Goal: Find specific page/section: Find specific page/section

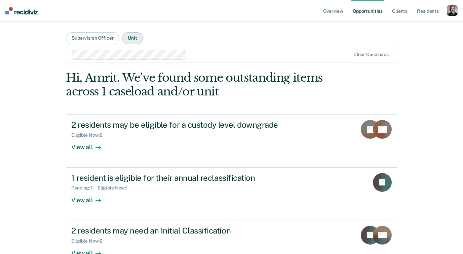
click at [136, 34] on button "Unit" at bounding box center [132, 38] width 20 height 12
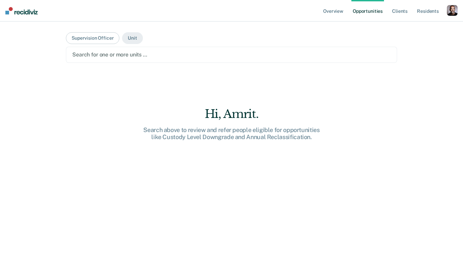
click at [138, 51] on div at bounding box center [231, 55] width 318 height 8
